Goal: Navigation & Orientation: Find specific page/section

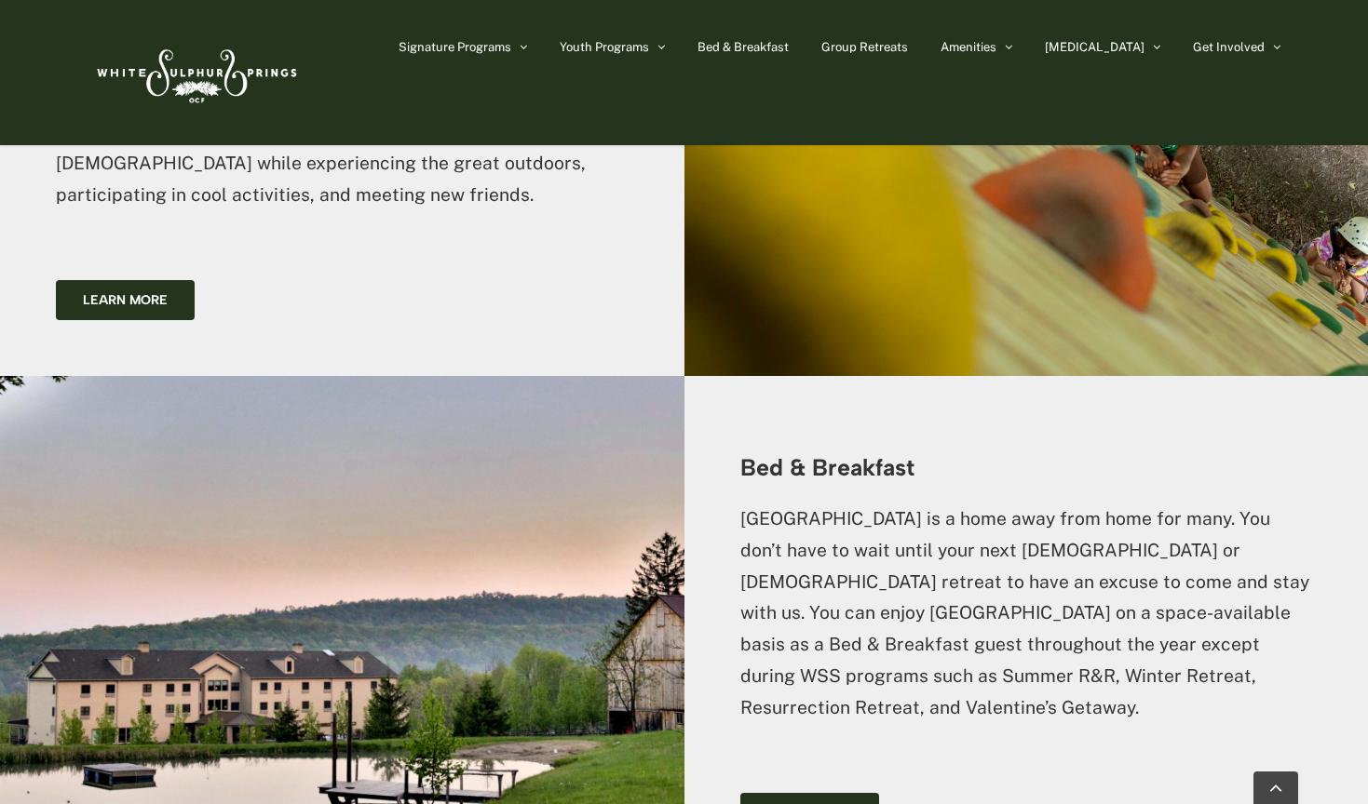
scroll to position [2882, 0]
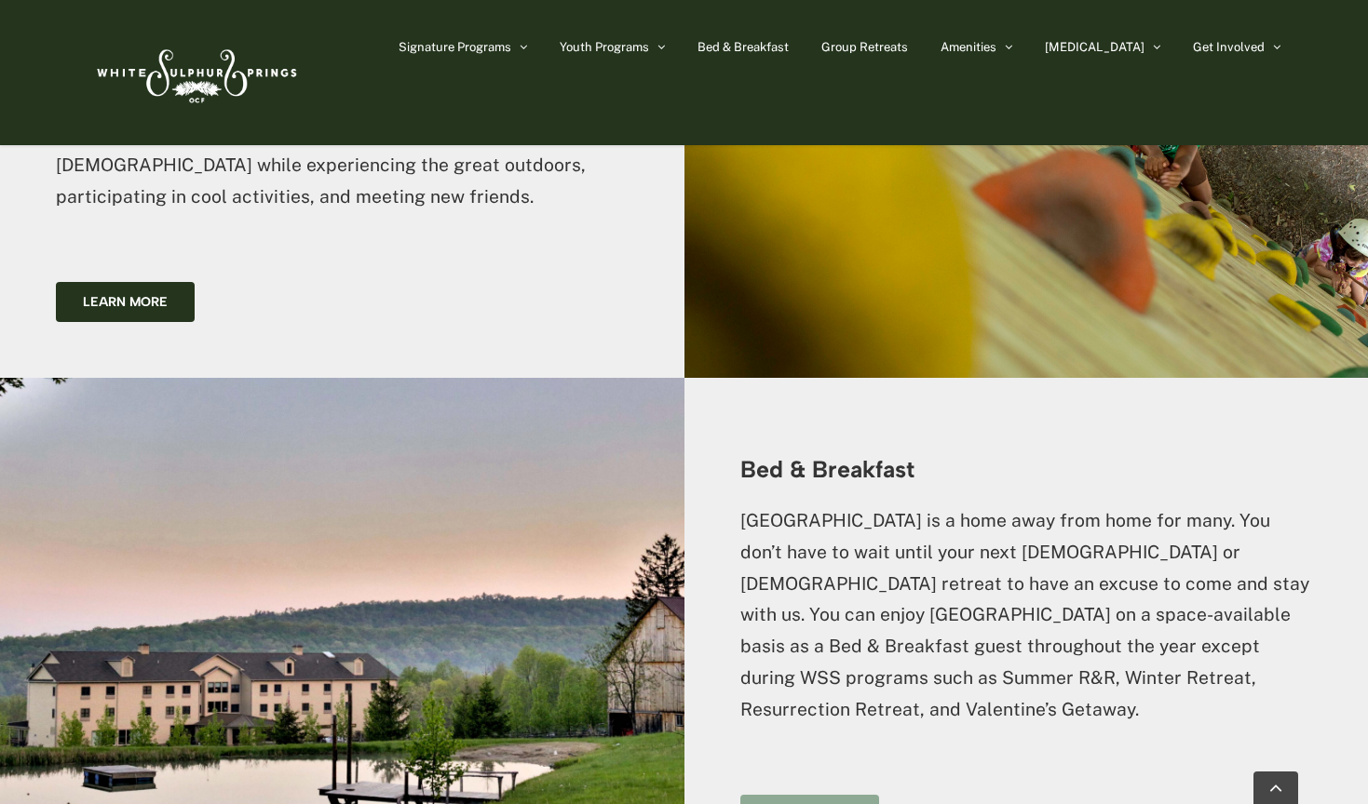
click at [831, 795] on link "Learn more" at bounding box center [809, 815] width 139 height 40
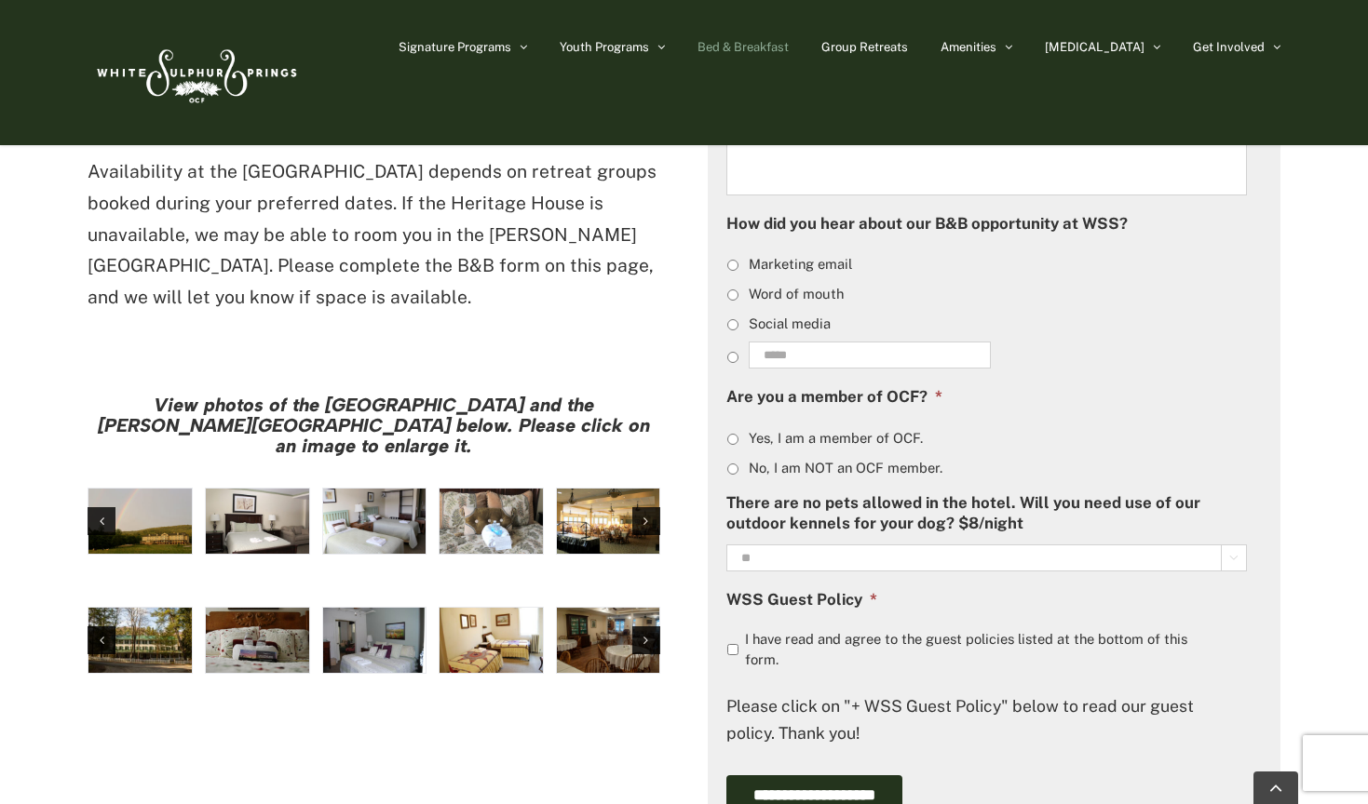
scroll to position [1334, 0]
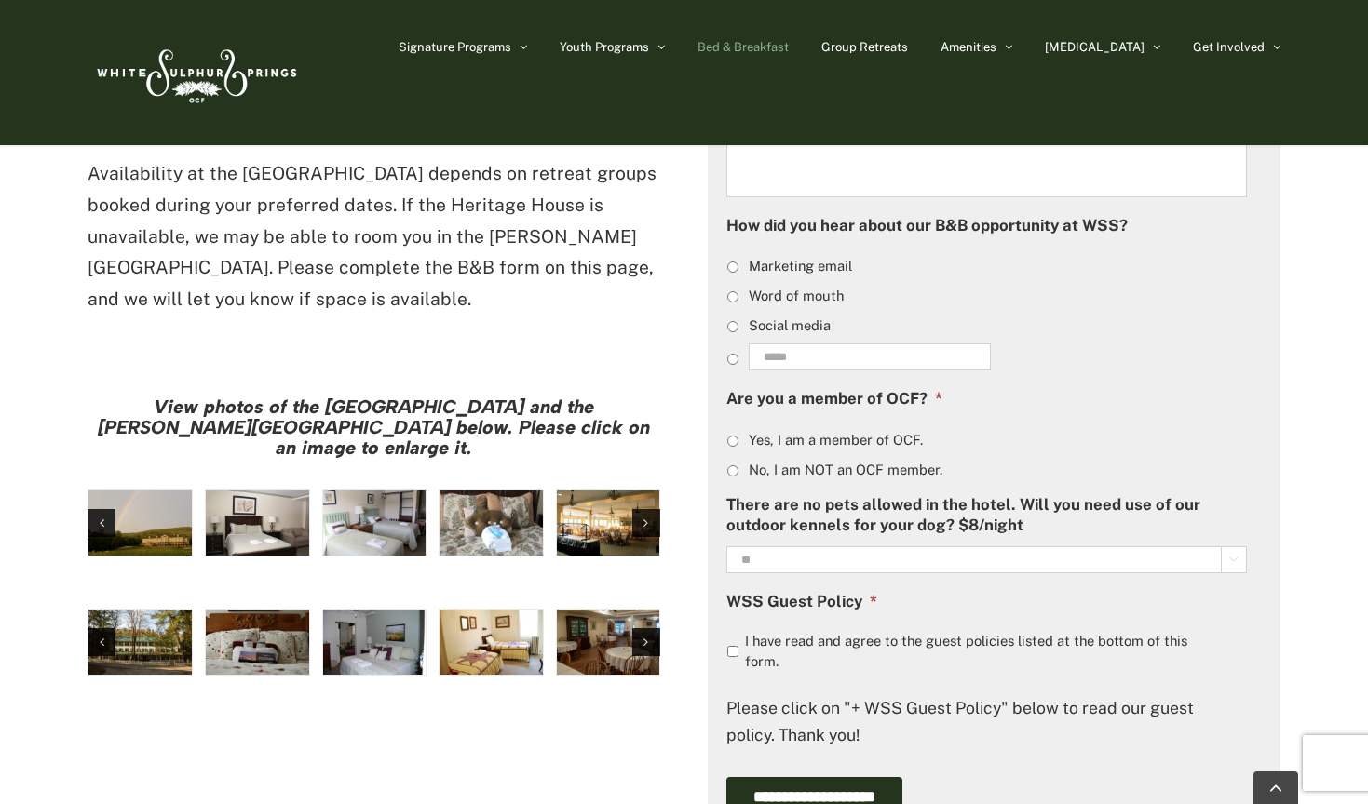
click at [142, 491] on img "large-heritage" at bounding box center [139, 523] width 103 height 65
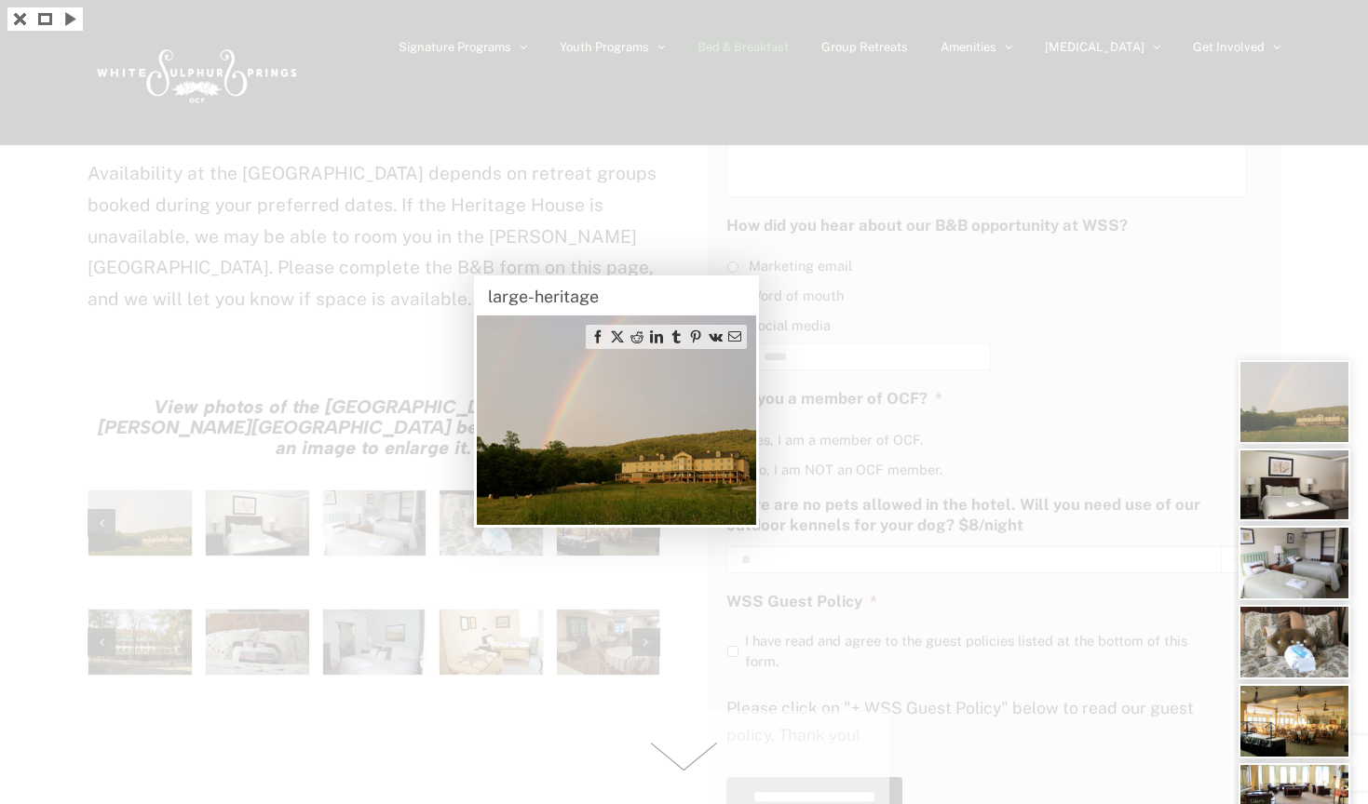
click at [735, 449] on img at bounding box center [616, 420] width 279 height 209
click at [257, 352] on div at bounding box center [684, 402] width 1368 height 804
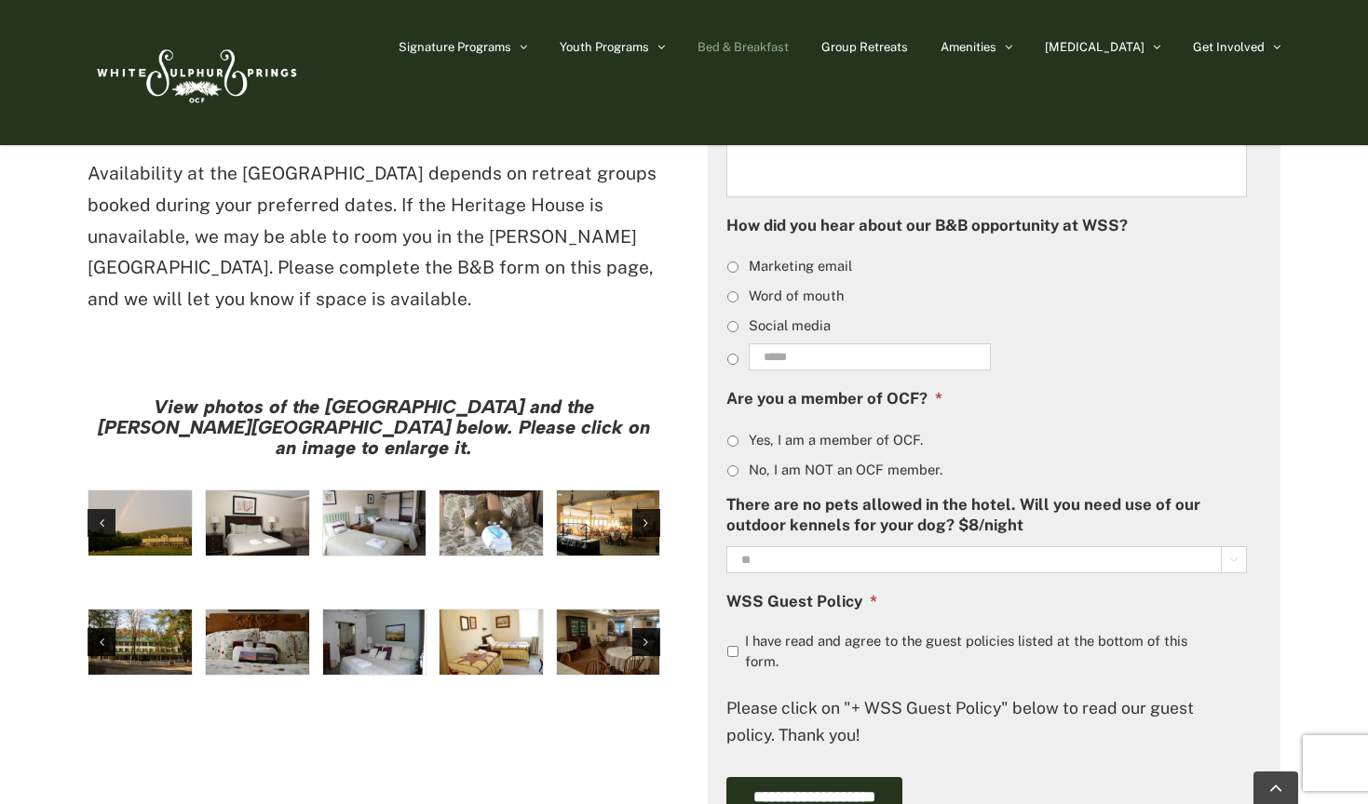
click at [257, 491] on img "hh-5" at bounding box center [257, 523] width 103 height 65
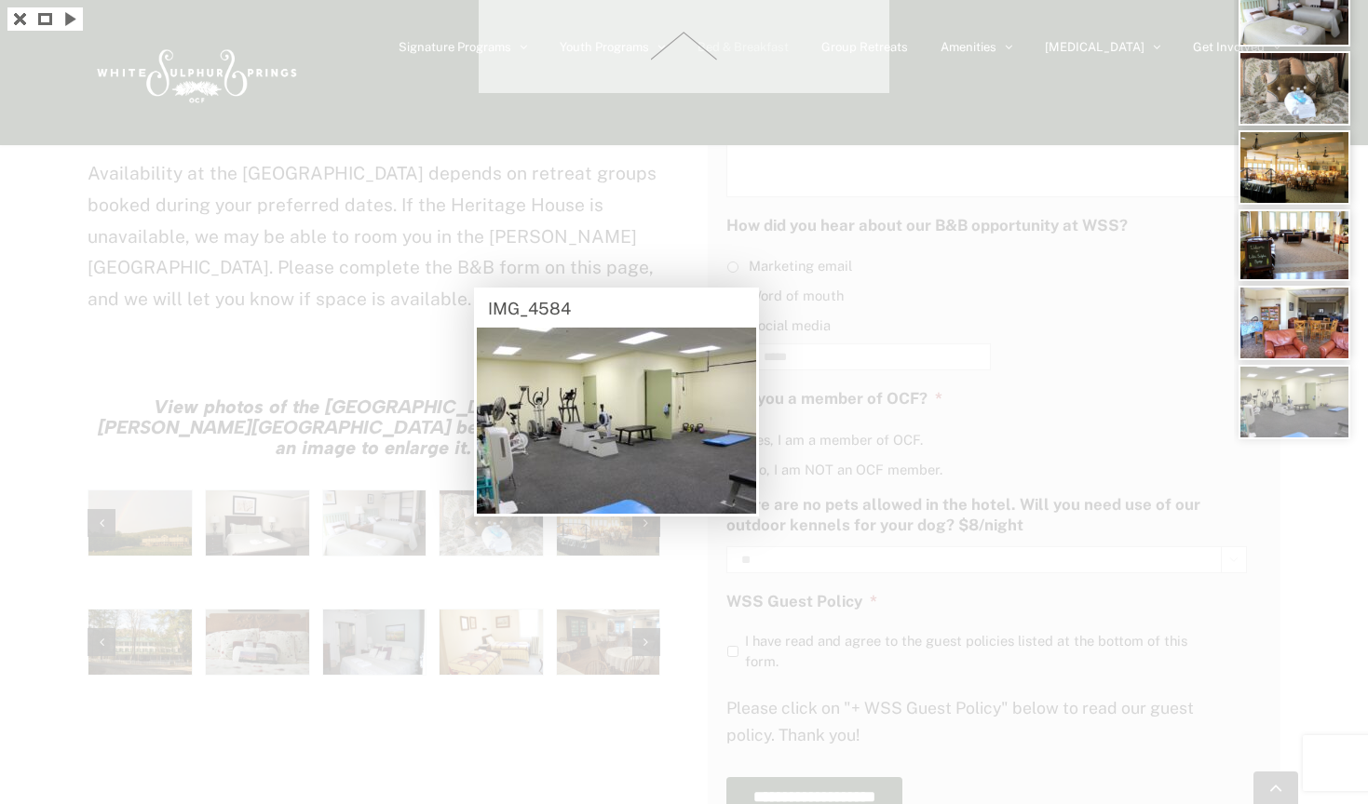
click at [900, 418] on div at bounding box center [684, 402] width 1368 height 804
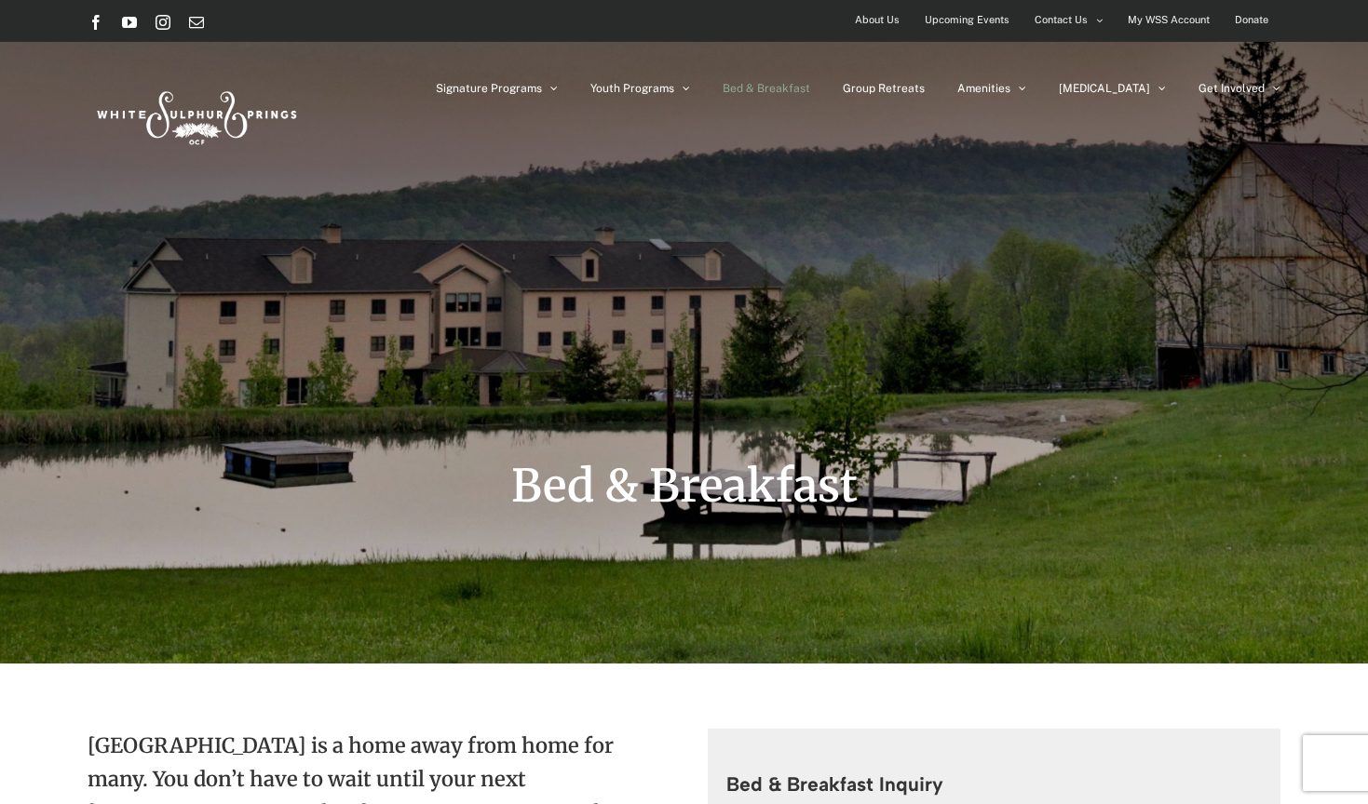
scroll to position [0, 0]
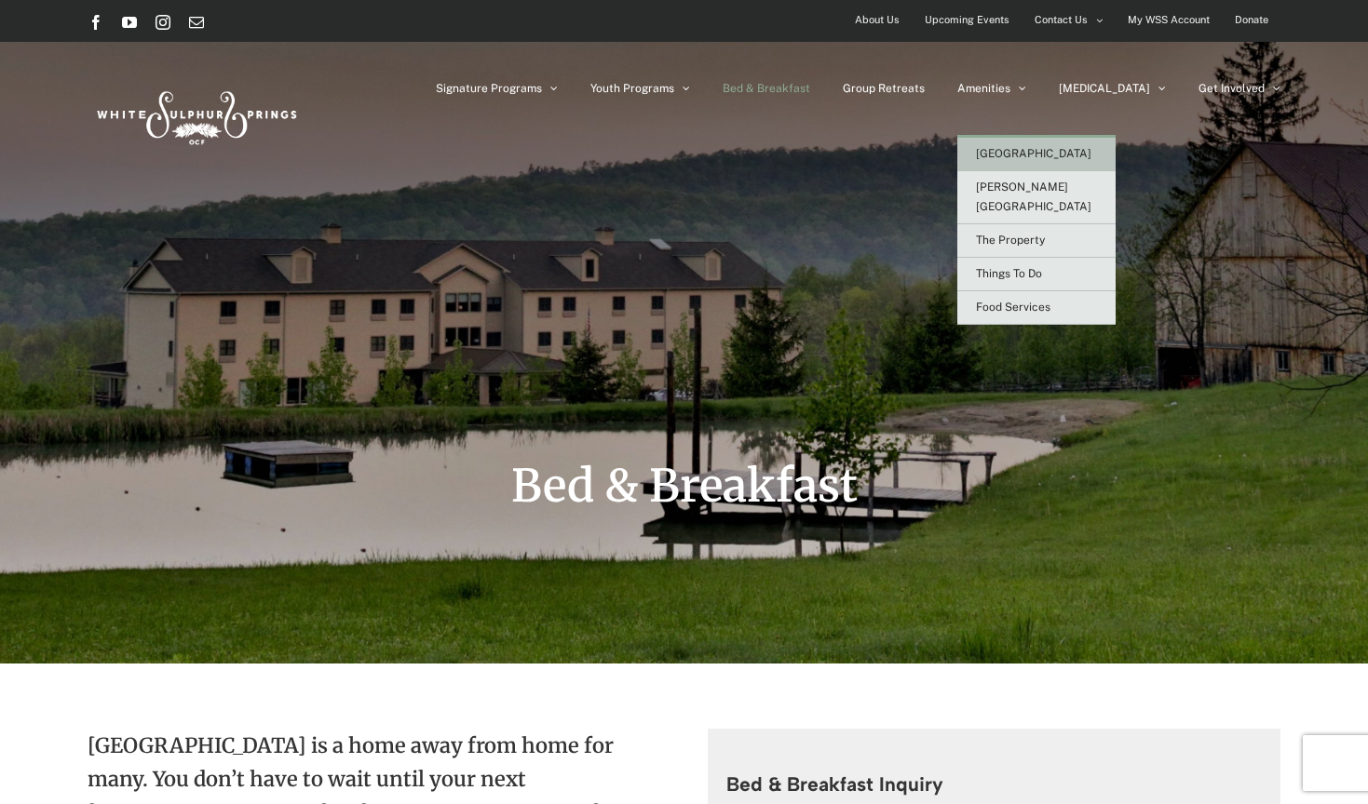
click at [1063, 151] on span "[GEOGRAPHIC_DATA]" at bounding box center [1033, 153] width 115 height 13
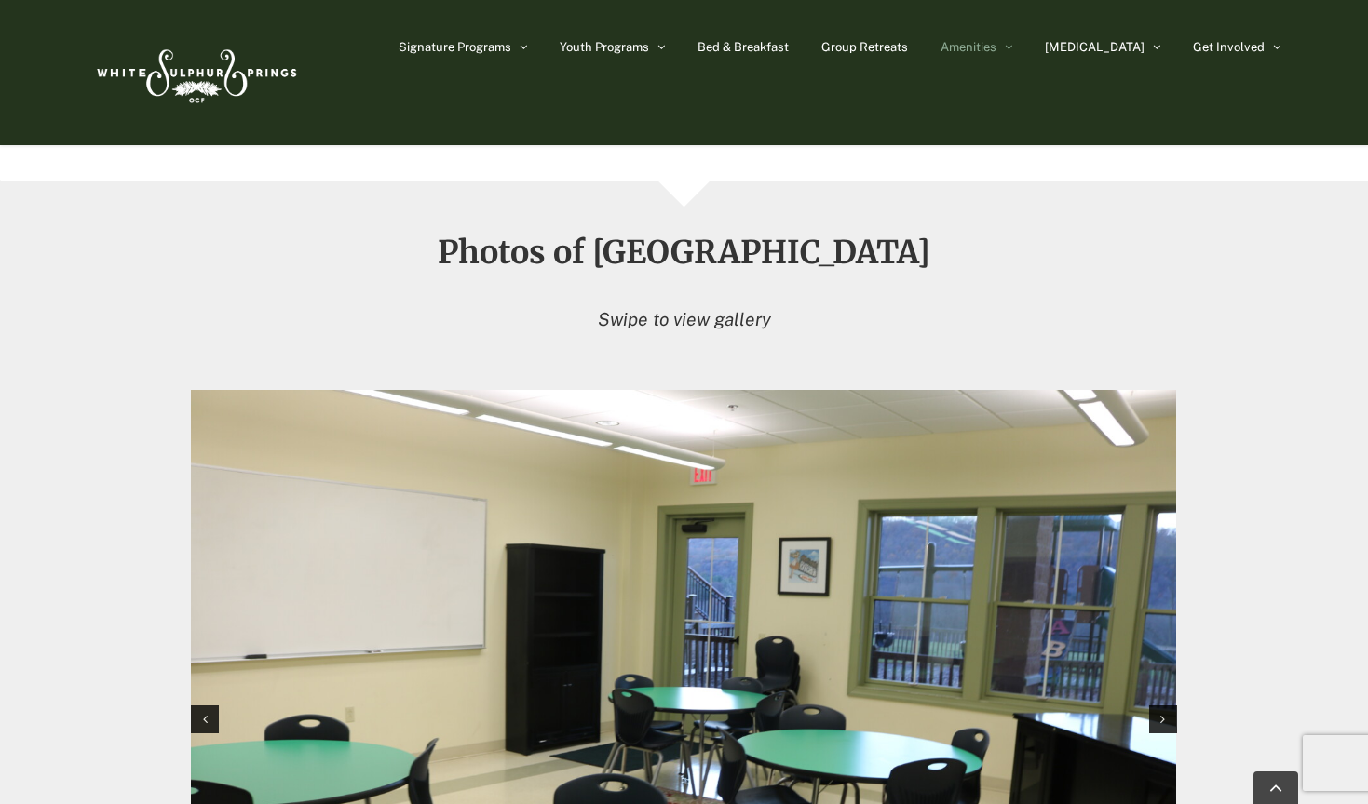
scroll to position [1542, 0]
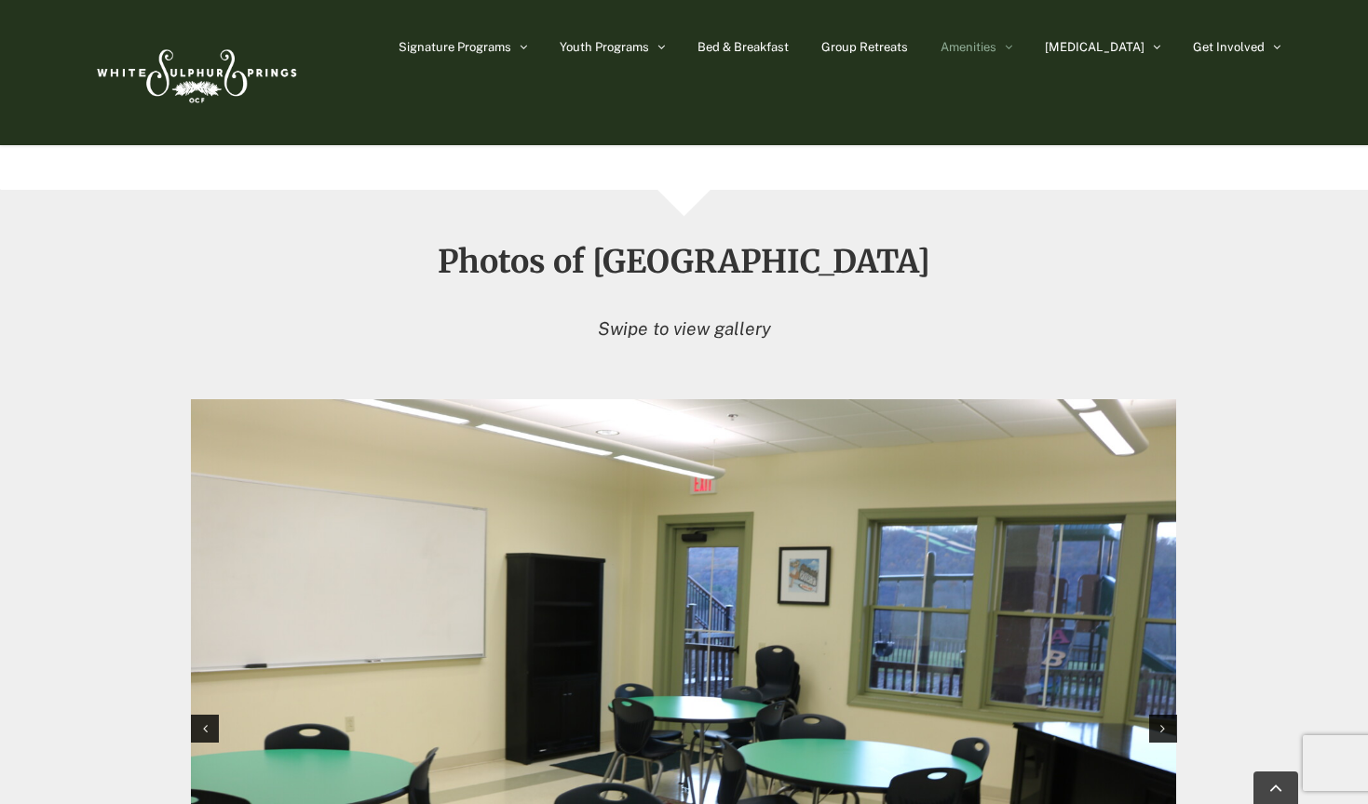
click at [722, 503] on img "1 / 12" at bounding box center [683, 727] width 985 height 656
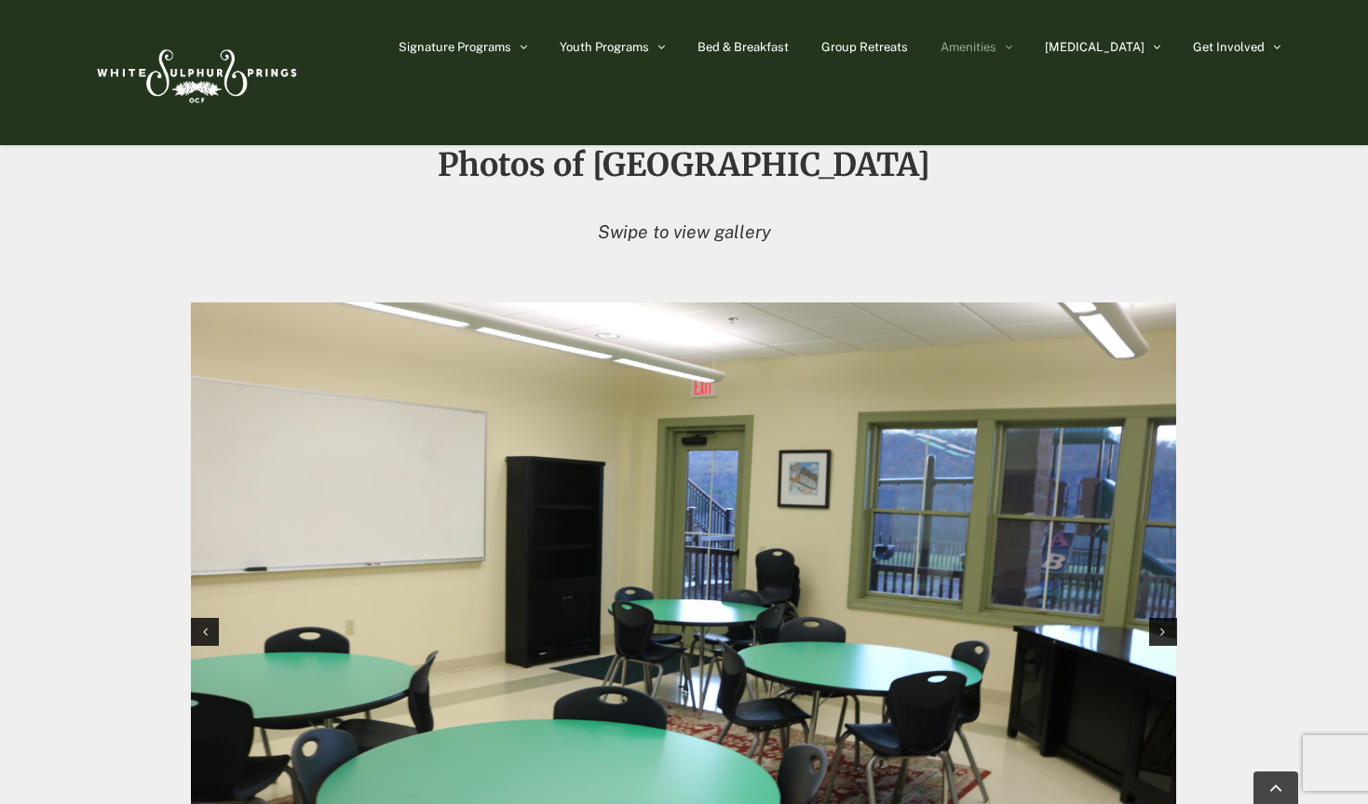
scroll to position [1657, 0]
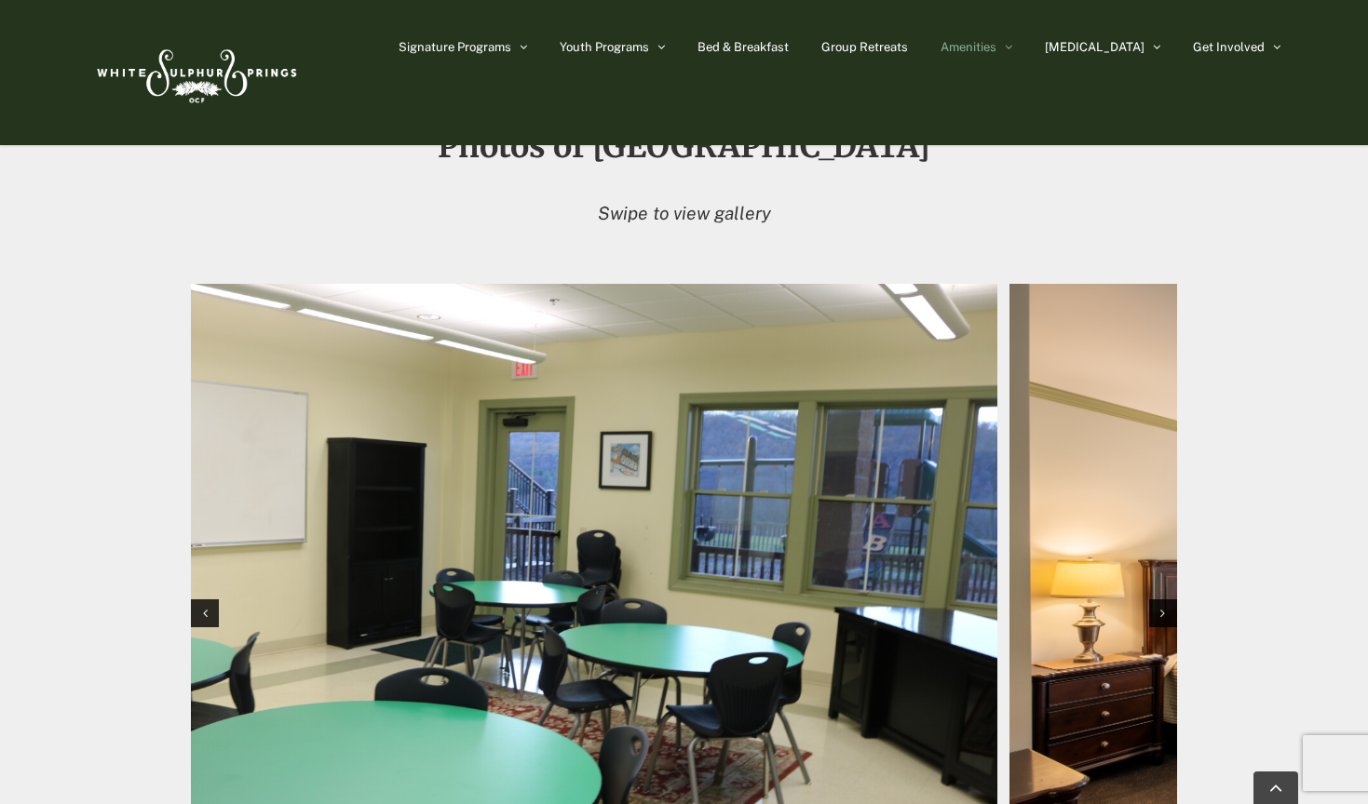
click at [472, 541] on img "1 / 12" at bounding box center [504, 612] width 985 height 656
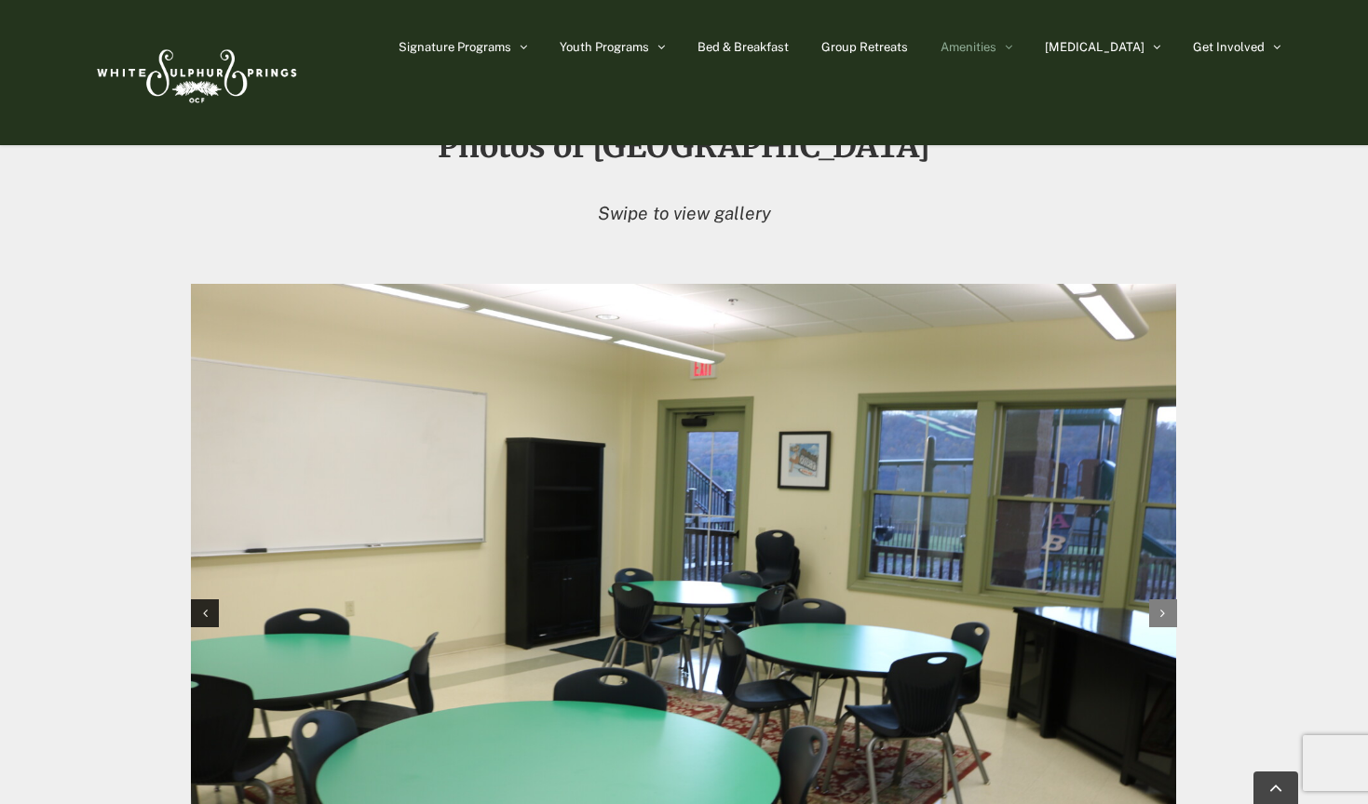
click at [1160, 607] on icon "Next slide" at bounding box center [1162, 613] width 5 height 13
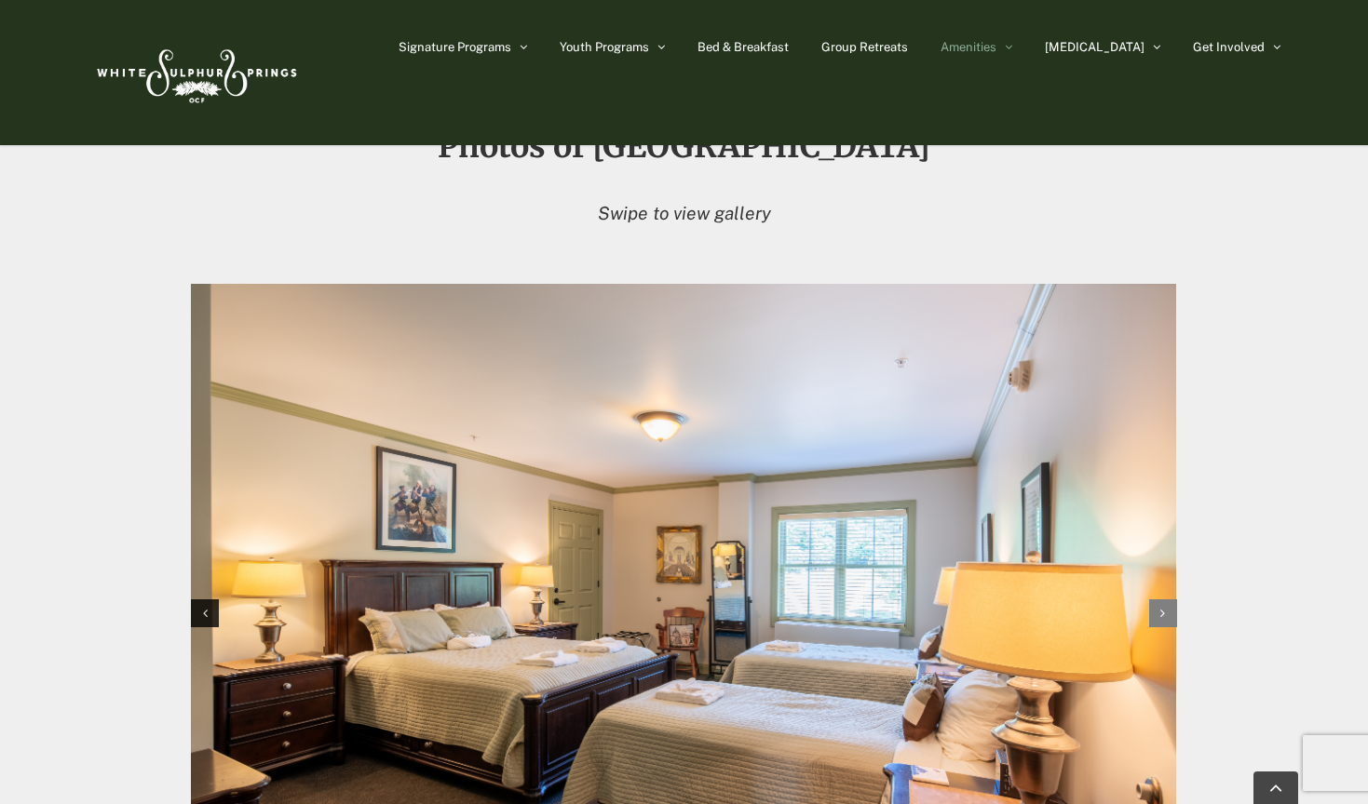
click at [1162, 607] on icon "Next slide" at bounding box center [1162, 613] width 5 height 13
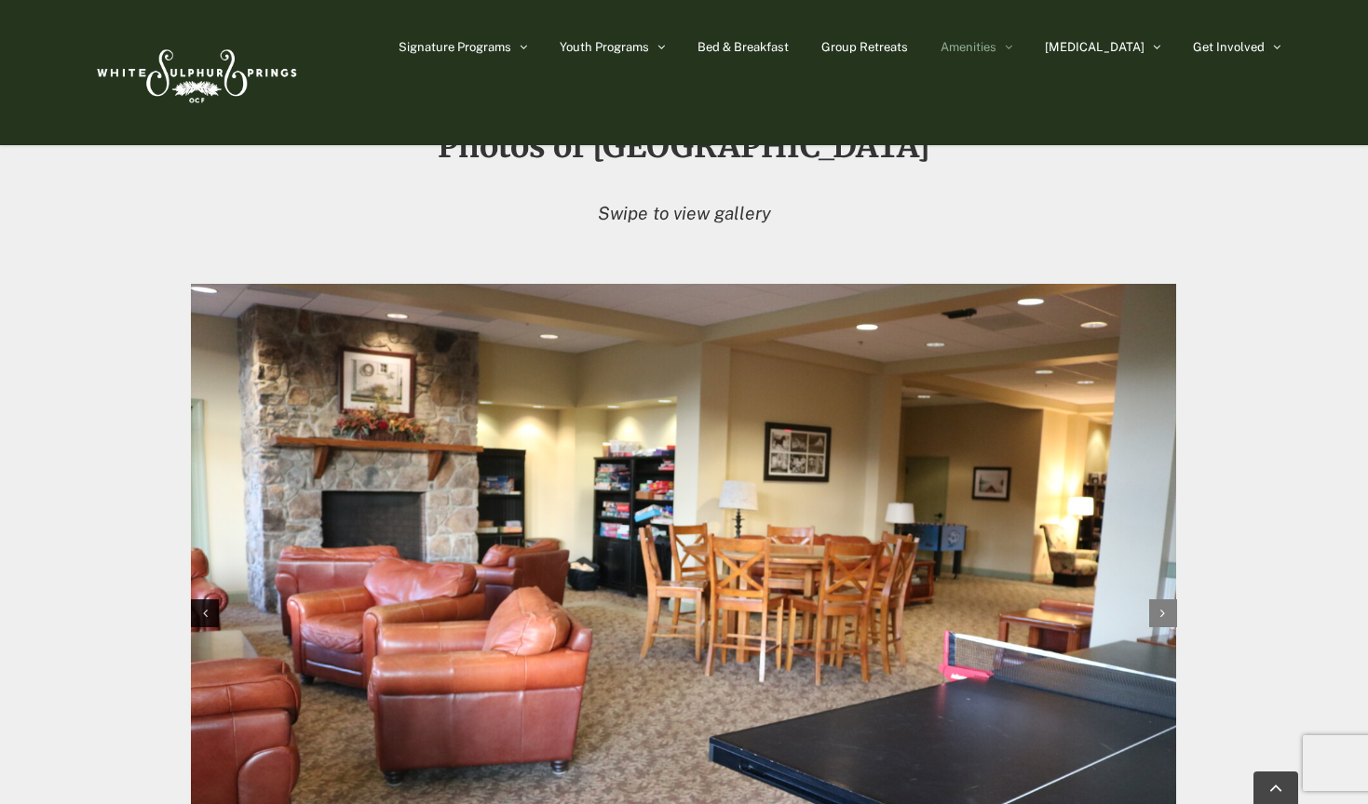
click at [1162, 607] on icon "Next slide" at bounding box center [1162, 613] width 5 height 13
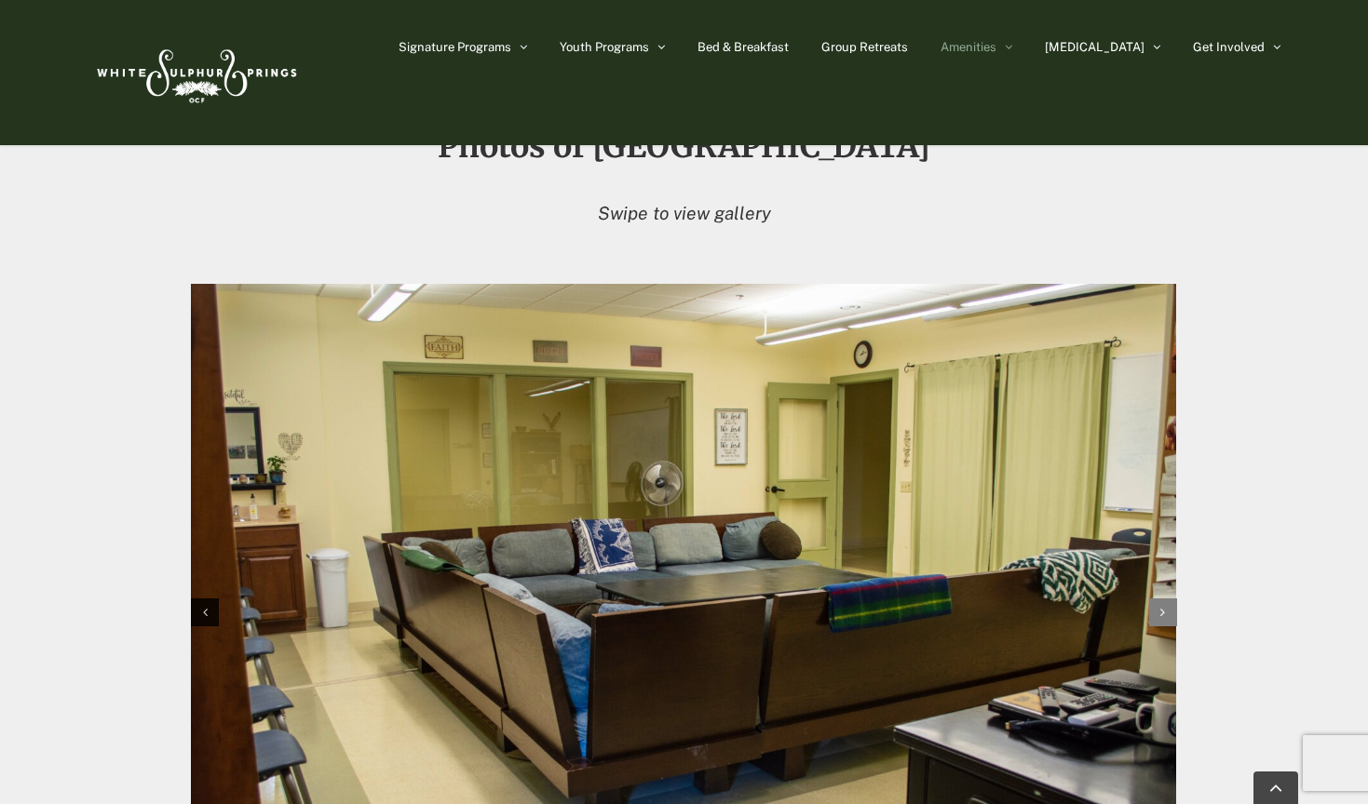
click at [1162, 606] on icon "Next slide" at bounding box center [1162, 612] width 5 height 13
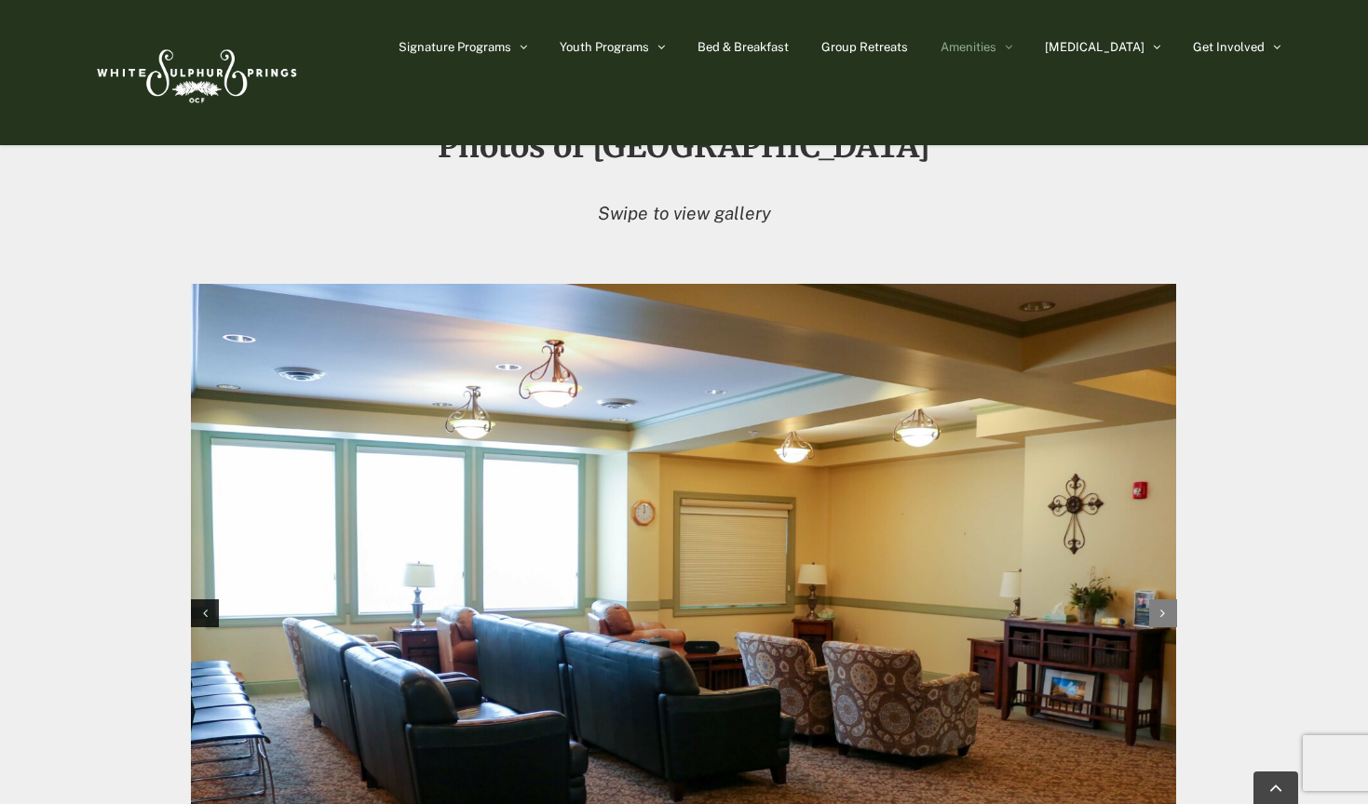
click at [1162, 607] on icon "Next slide" at bounding box center [1162, 613] width 5 height 13
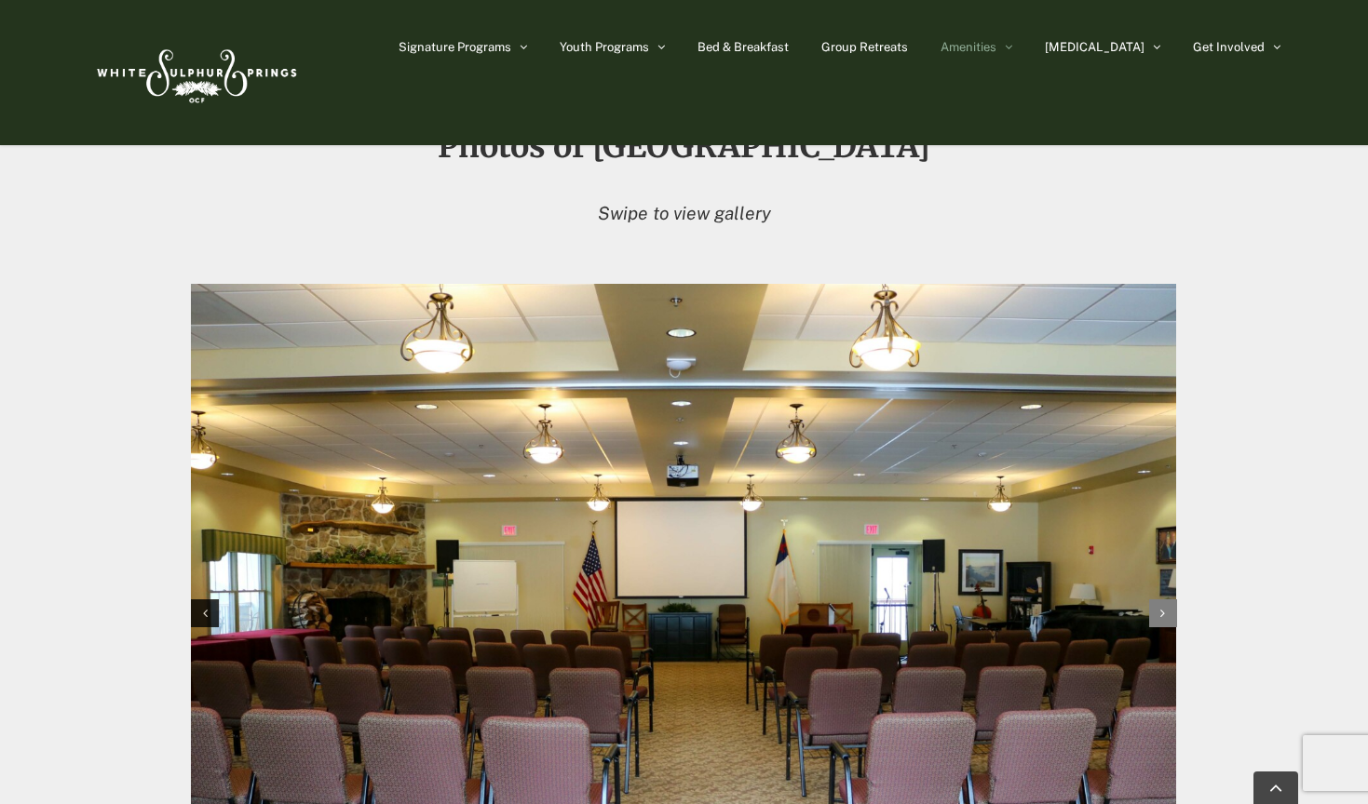
click at [1162, 607] on icon "Next slide" at bounding box center [1162, 613] width 5 height 13
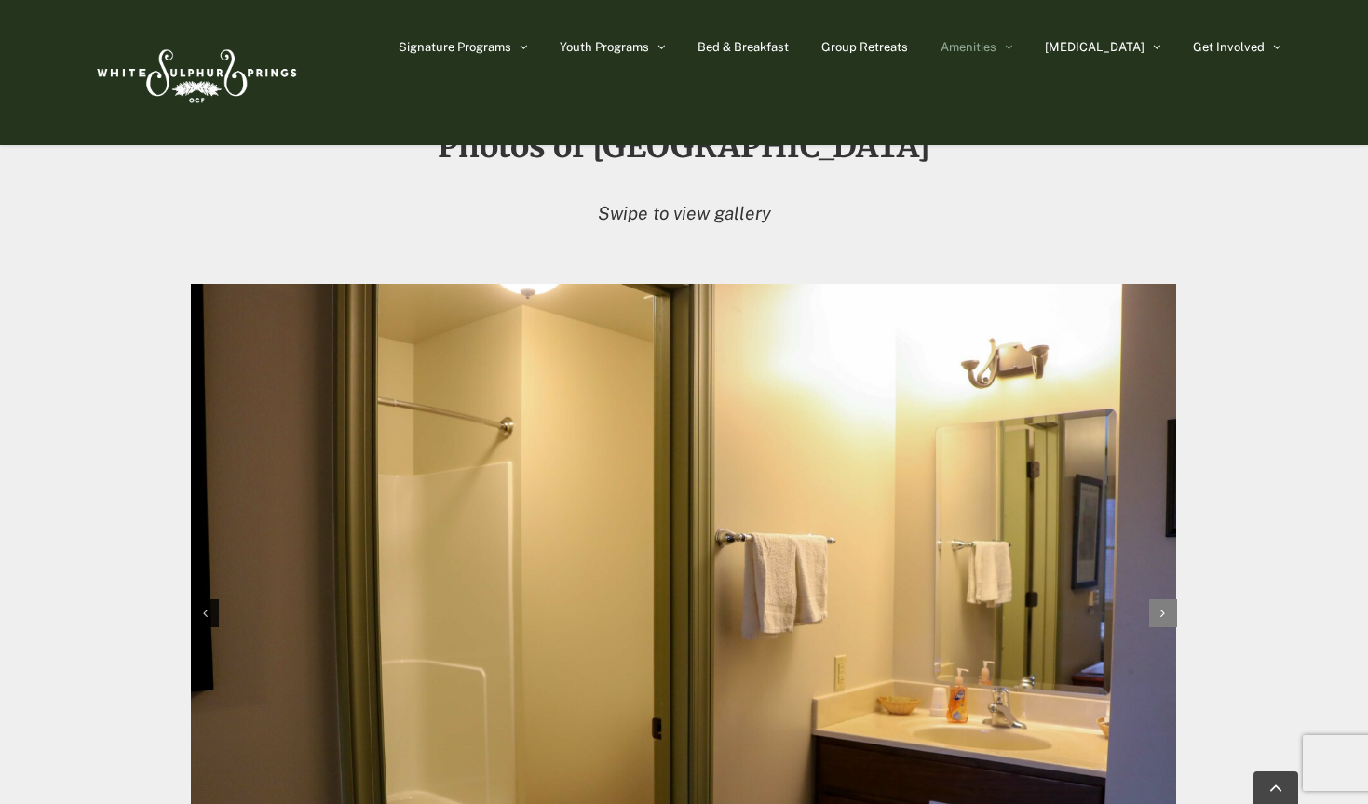
click at [1162, 607] on icon "Next slide" at bounding box center [1162, 613] width 5 height 13
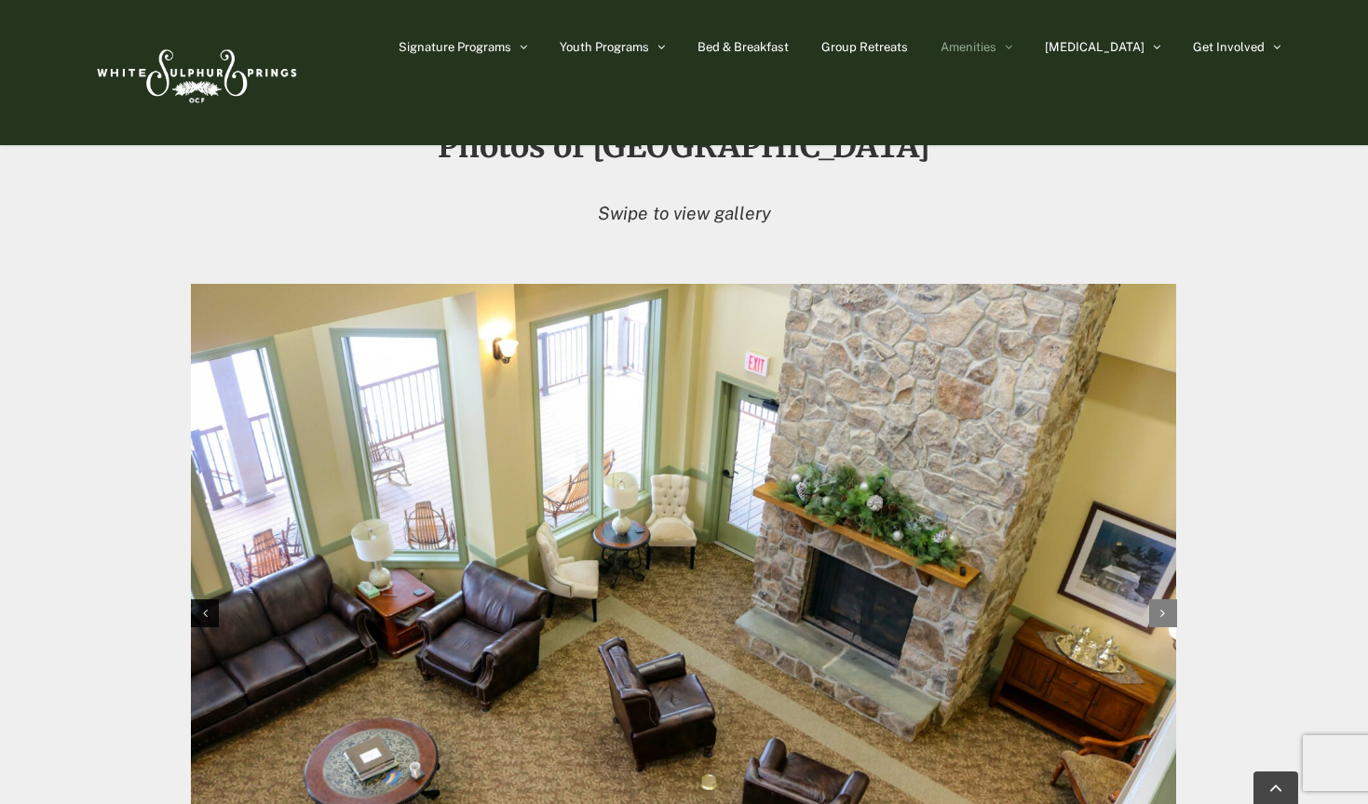
click at [1162, 607] on icon "Next slide" at bounding box center [1162, 613] width 5 height 13
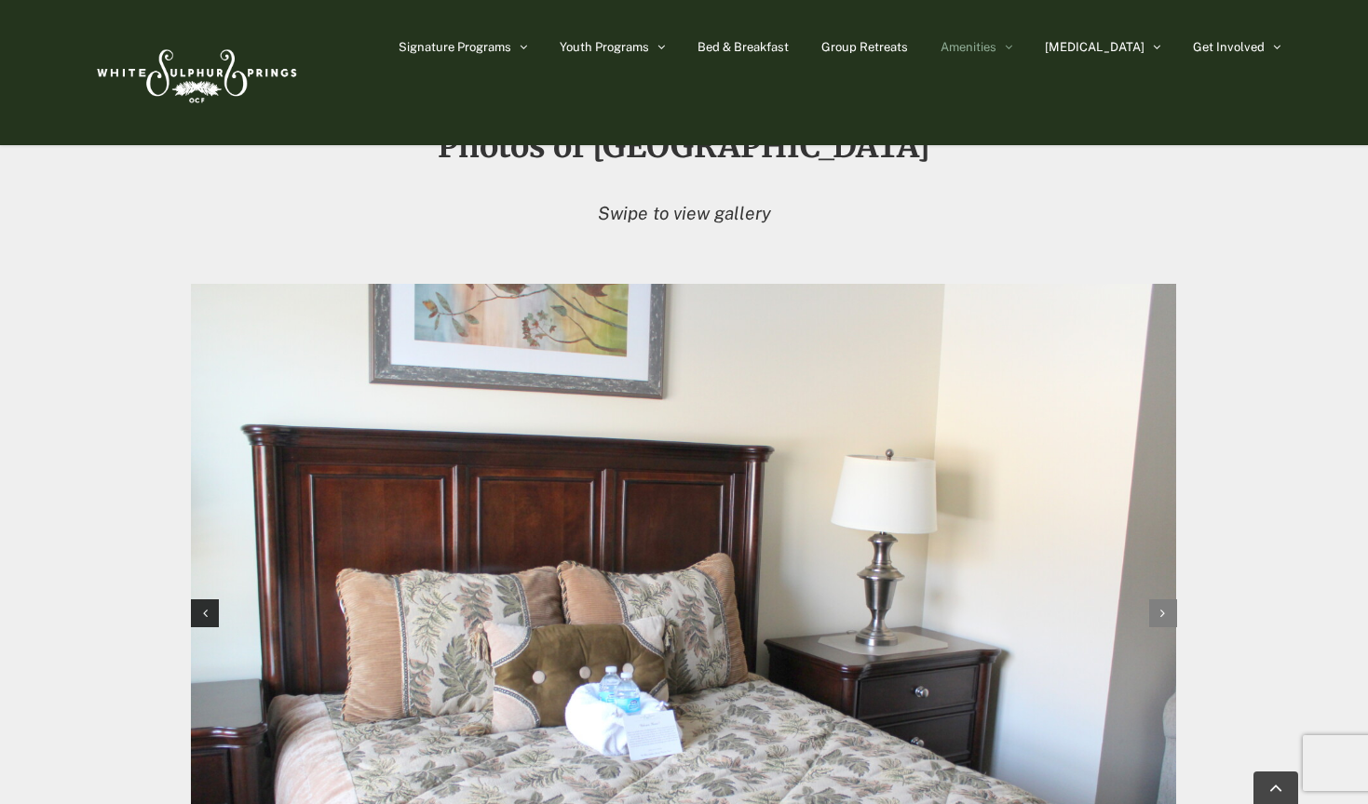
click at [1162, 607] on icon "Next slide" at bounding box center [1162, 613] width 5 height 13
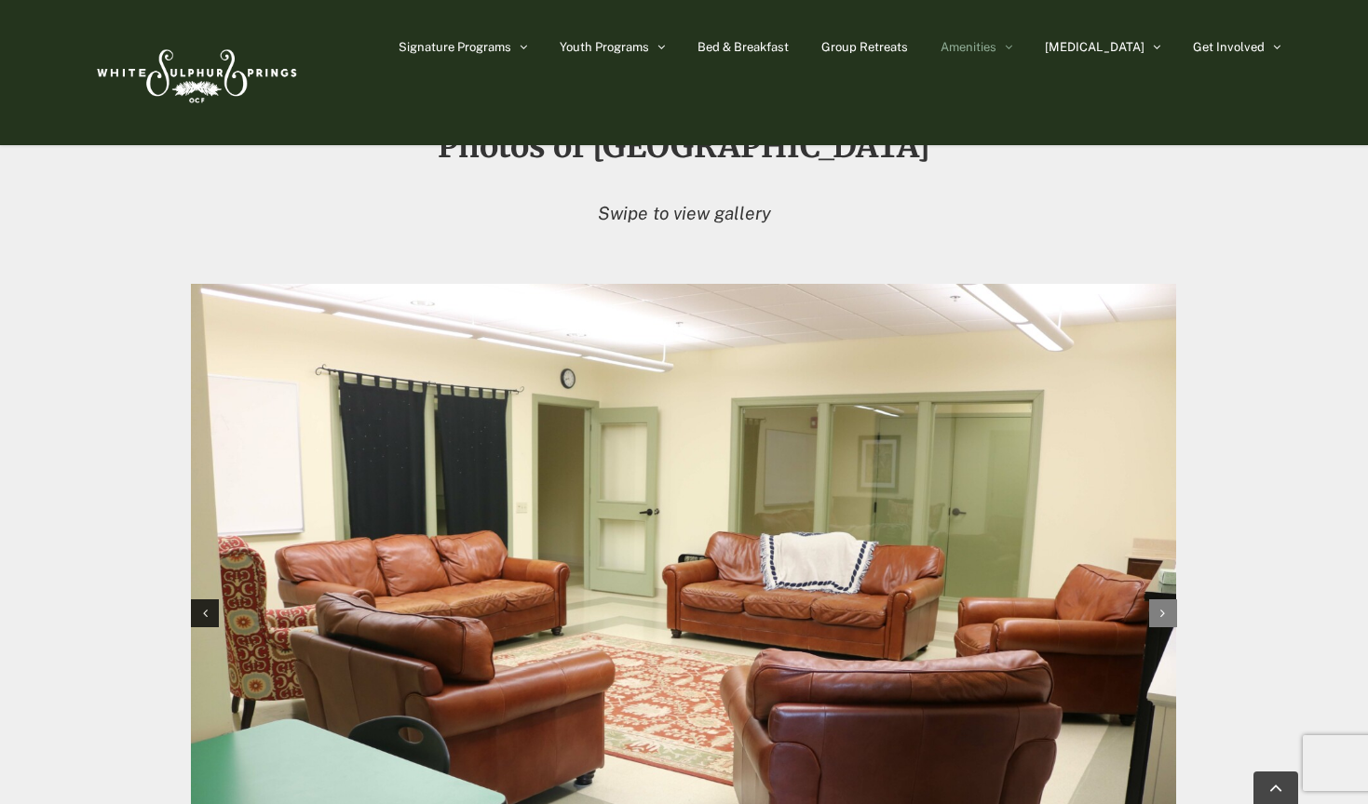
click at [1162, 607] on icon "Next slide" at bounding box center [1162, 613] width 5 height 13
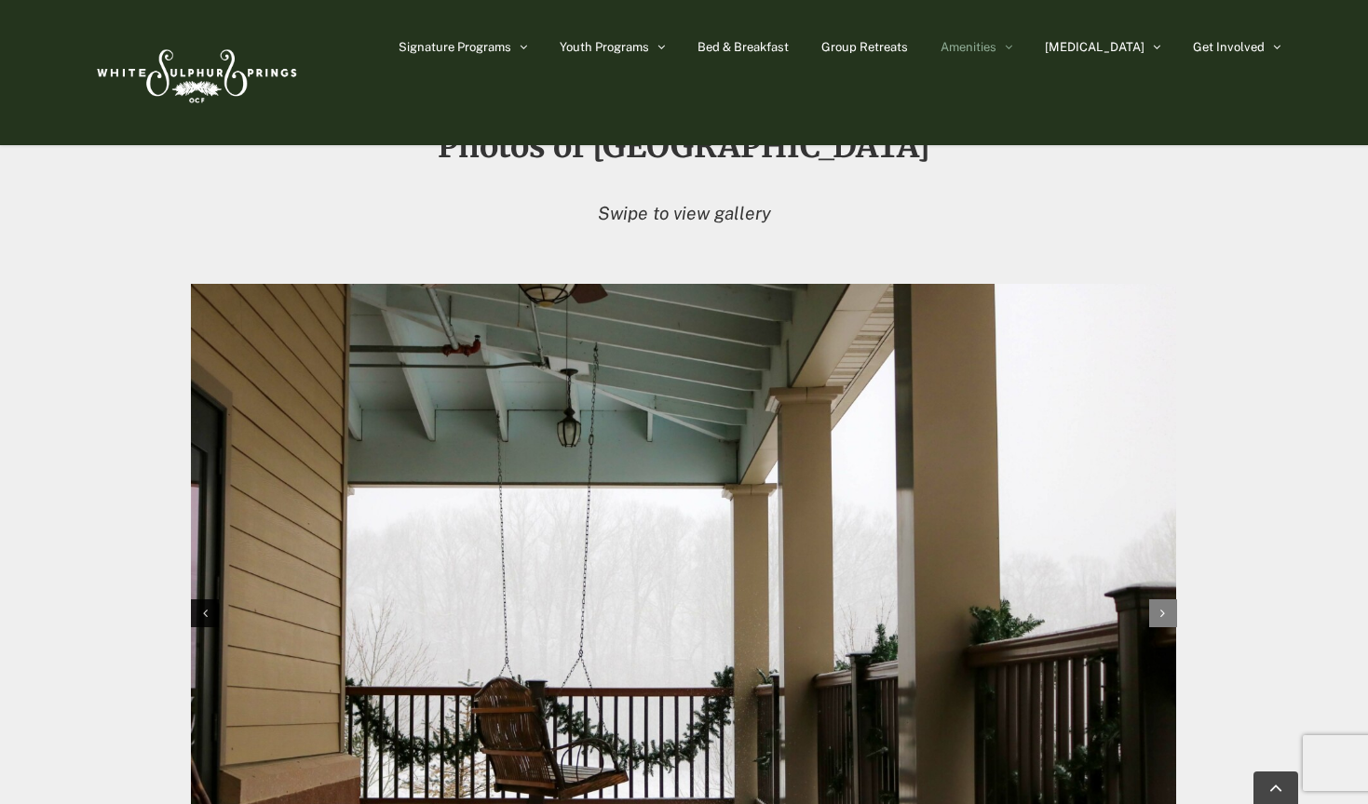
click at [1162, 607] on icon "Next slide" at bounding box center [1162, 613] width 5 height 13
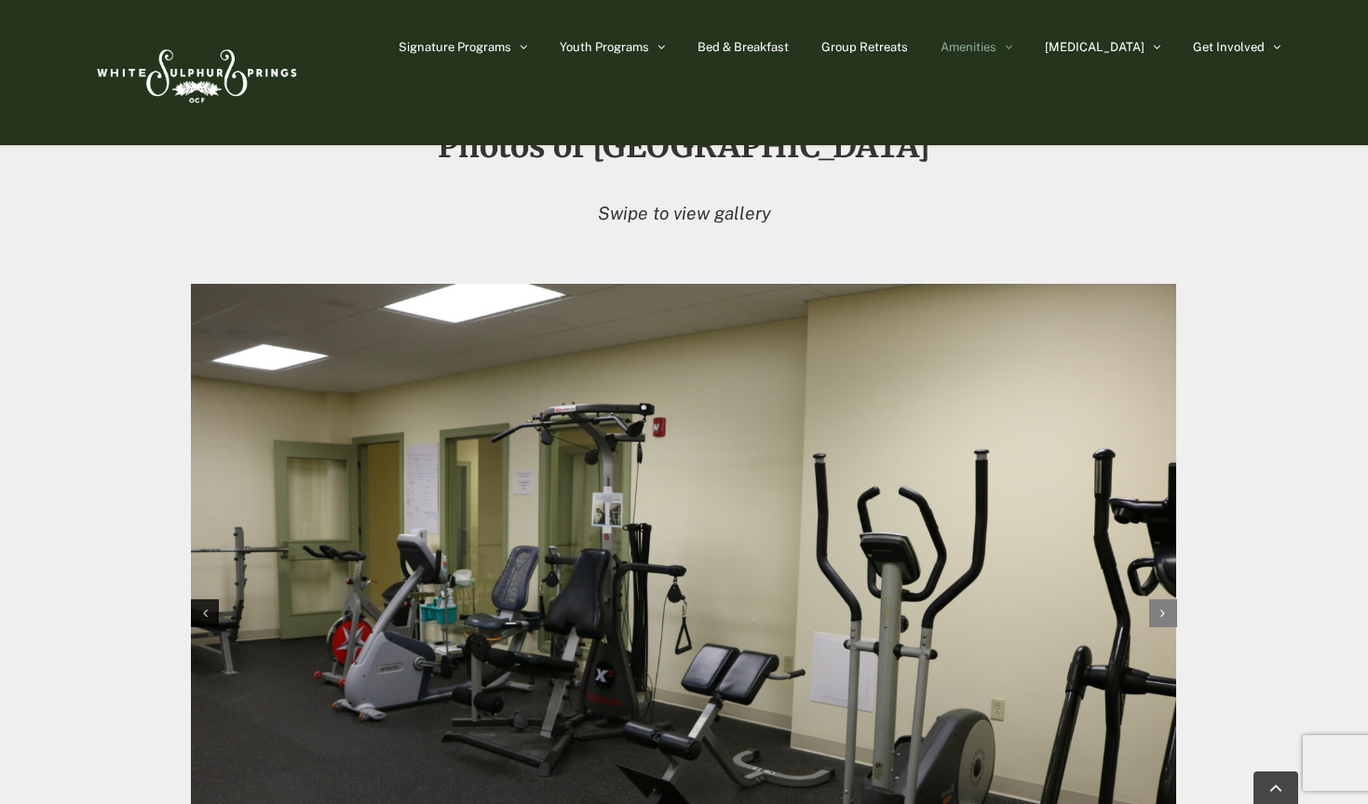
click at [1162, 607] on icon "Next slide" at bounding box center [1162, 613] width 5 height 13
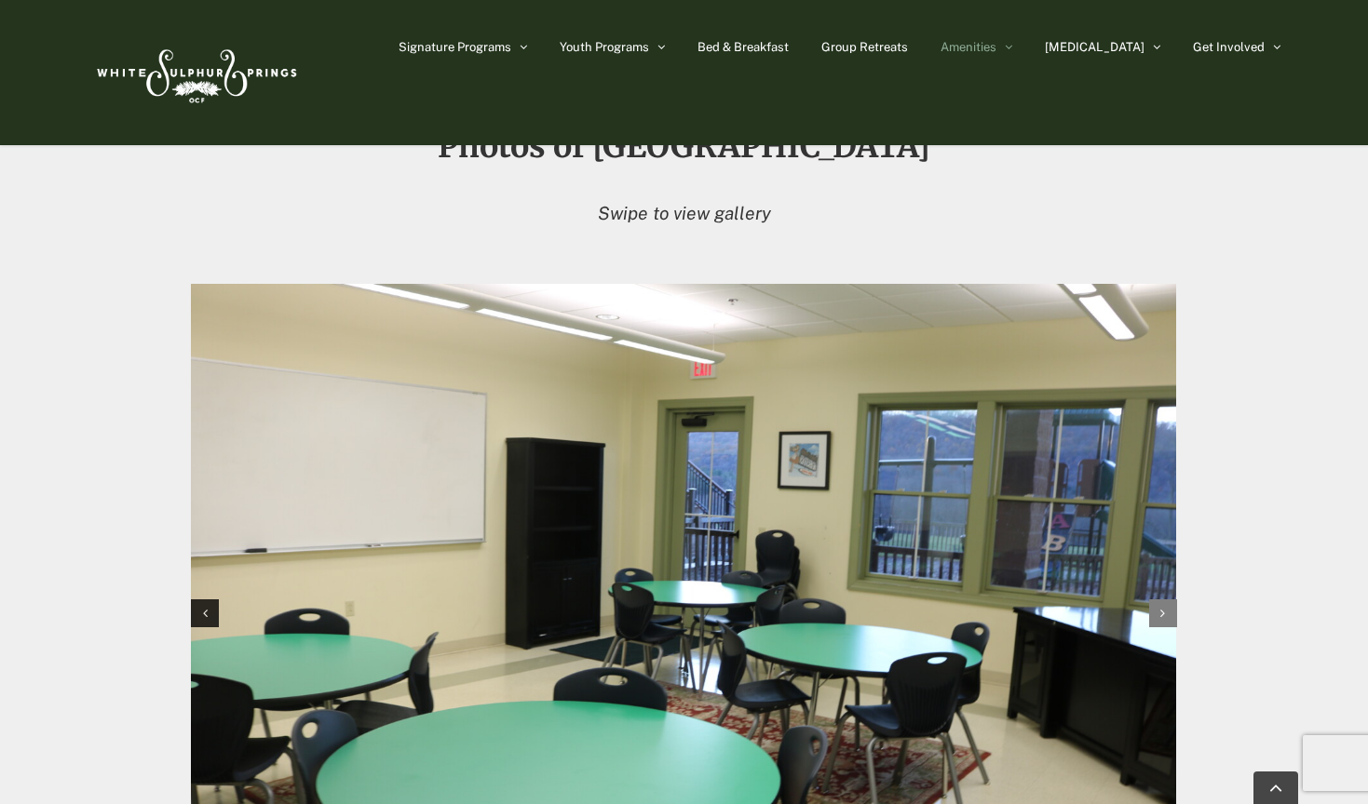
click at [1162, 607] on icon "Next slide" at bounding box center [1162, 613] width 5 height 13
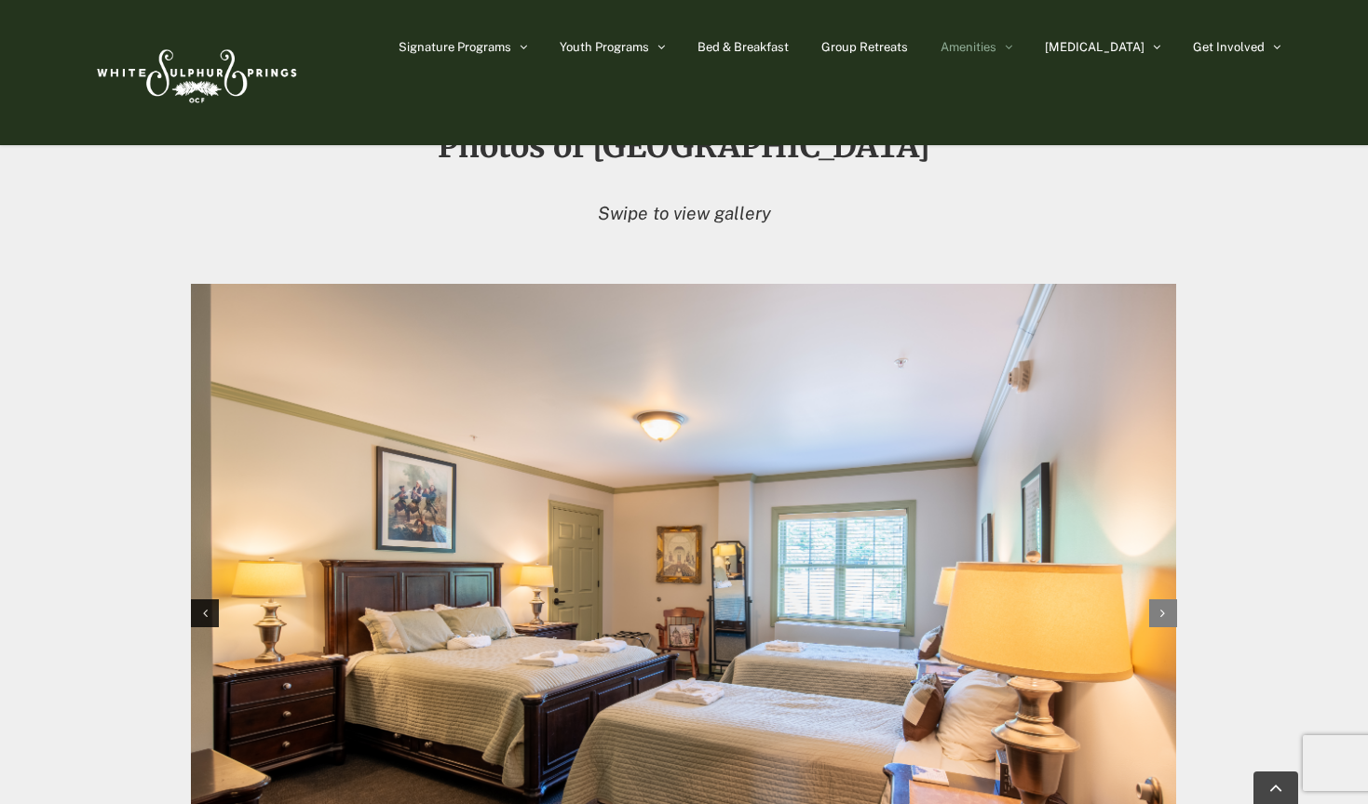
click at [1162, 607] on icon "Next slide" at bounding box center [1162, 613] width 5 height 13
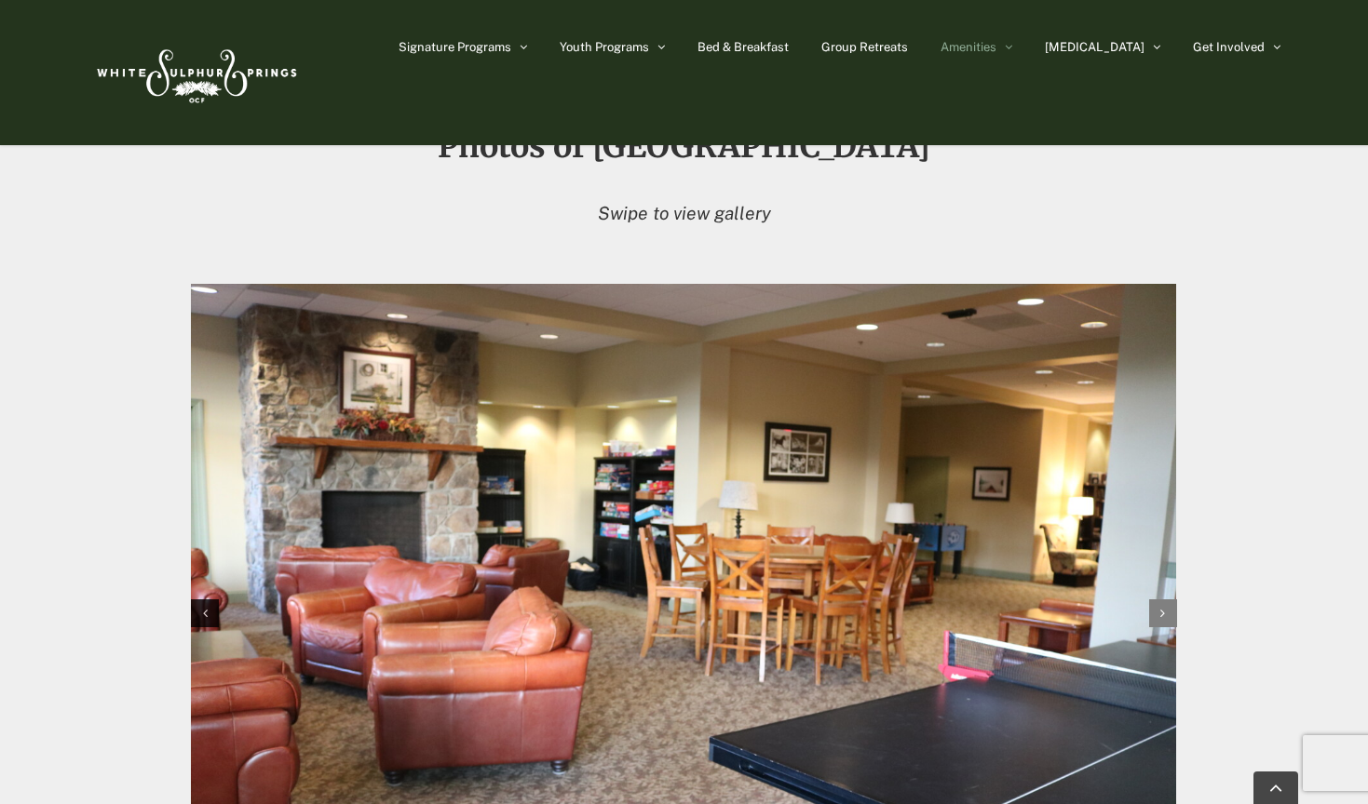
click at [1162, 607] on icon "Next slide" at bounding box center [1162, 613] width 5 height 13
